Goal: Register for event/course

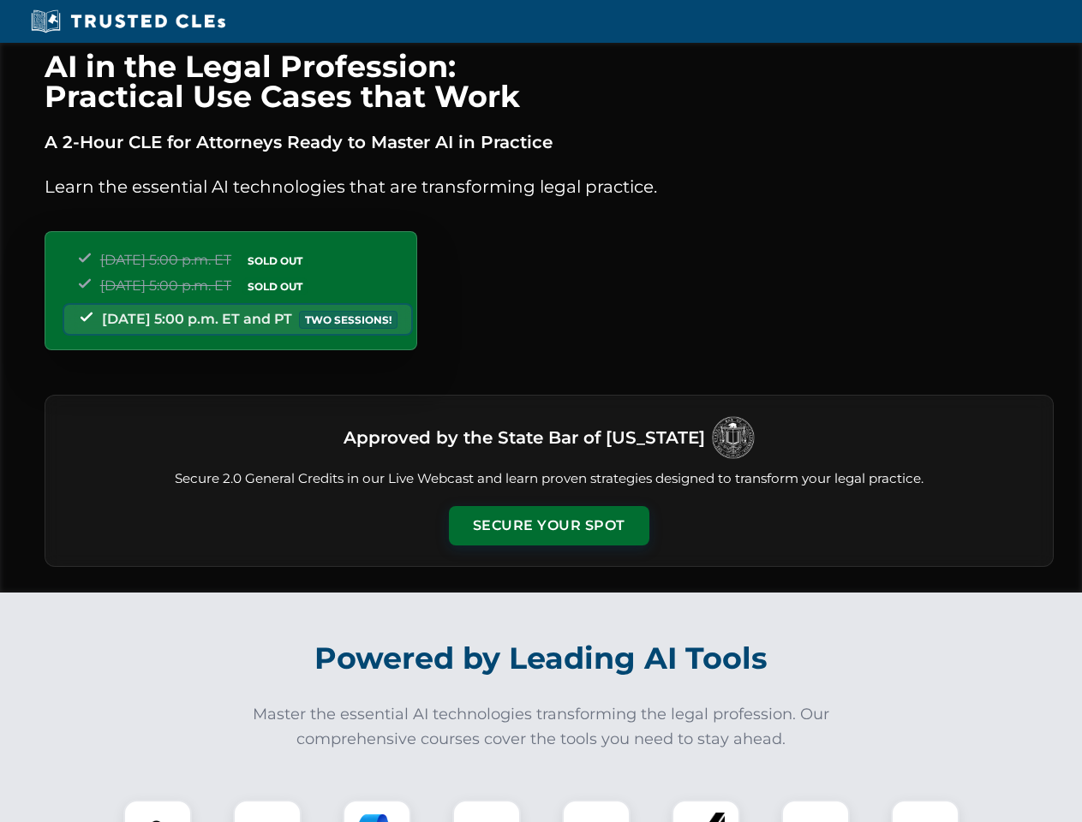
click at [548, 526] on button "Secure Your Spot" at bounding box center [549, 525] width 200 height 39
